Goal: Transaction & Acquisition: Purchase product/service

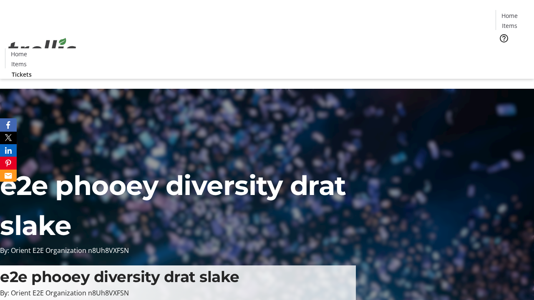
click at [502, 48] on span "Tickets" at bounding box center [512, 52] width 20 height 9
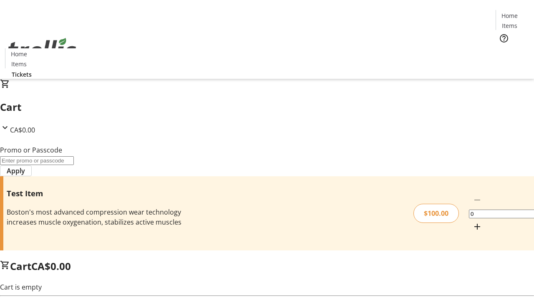
click at [472, 222] on mat-icon "Increment by one" at bounding box center [477, 227] width 10 height 10
type input "1"
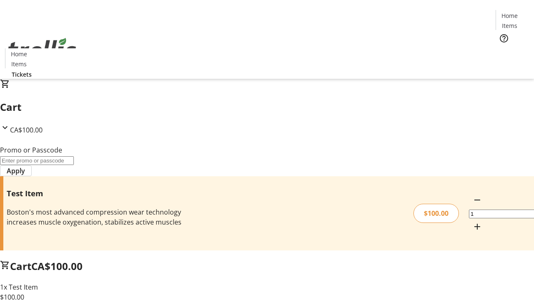
type input "PERCENT"
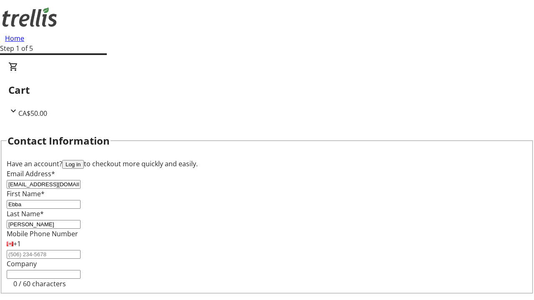
type input "[PERSON_NAME]"
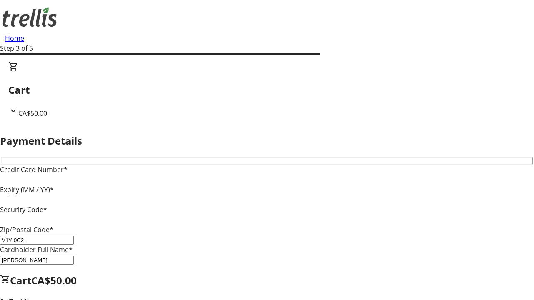
type input "V1Y 0C2"
